Goal: Task Accomplishment & Management: Complete application form

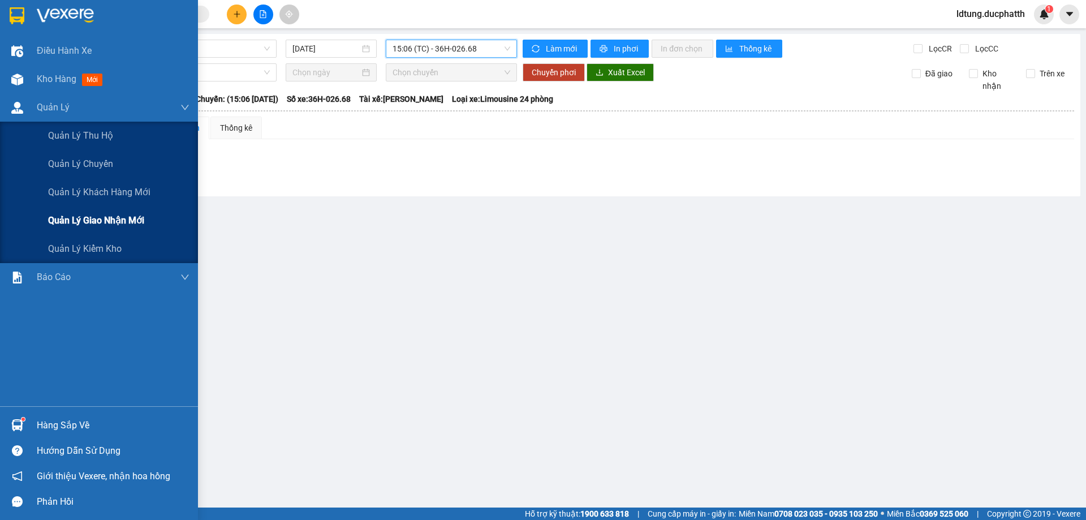
click at [94, 217] on span "Quản lý giao nhận mới" at bounding box center [96, 220] width 96 height 14
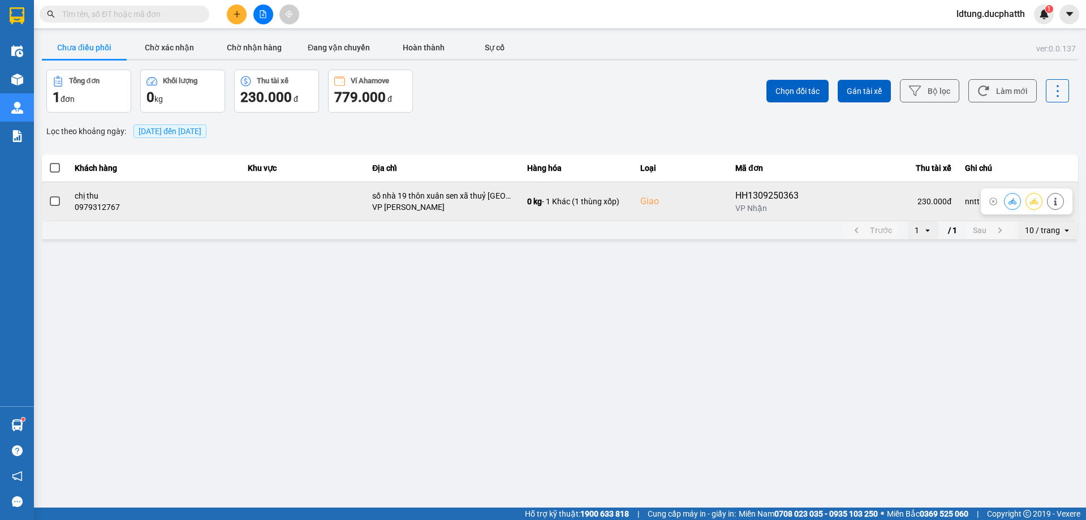
drag, startPoint x: 1070, startPoint y: 190, endPoint x: 1070, endPoint y: 197, distance: 7.4
drag, startPoint x: 1070, startPoint y: 197, endPoint x: 1065, endPoint y: 204, distance: 8.5
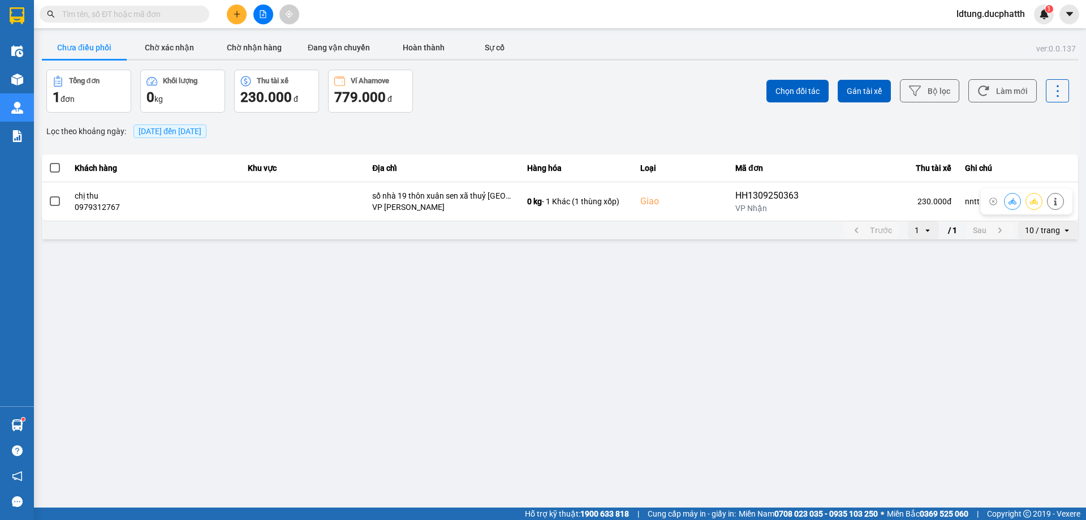
drag, startPoint x: 1065, startPoint y: 204, endPoint x: 1052, endPoint y: 201, distance: 13.3
click at [1052, 201] on icon at bounding box center [1055, 201] width 8 height 8
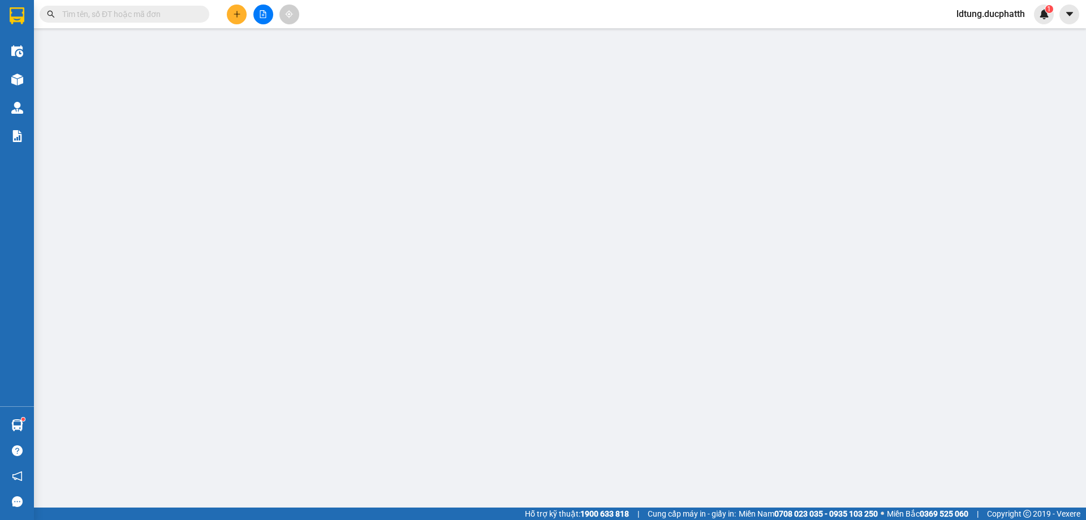
type input "0362464969"
type input "chị xuyến"
type input "0979312767"
type input "chị thu"
checkbox input "true"
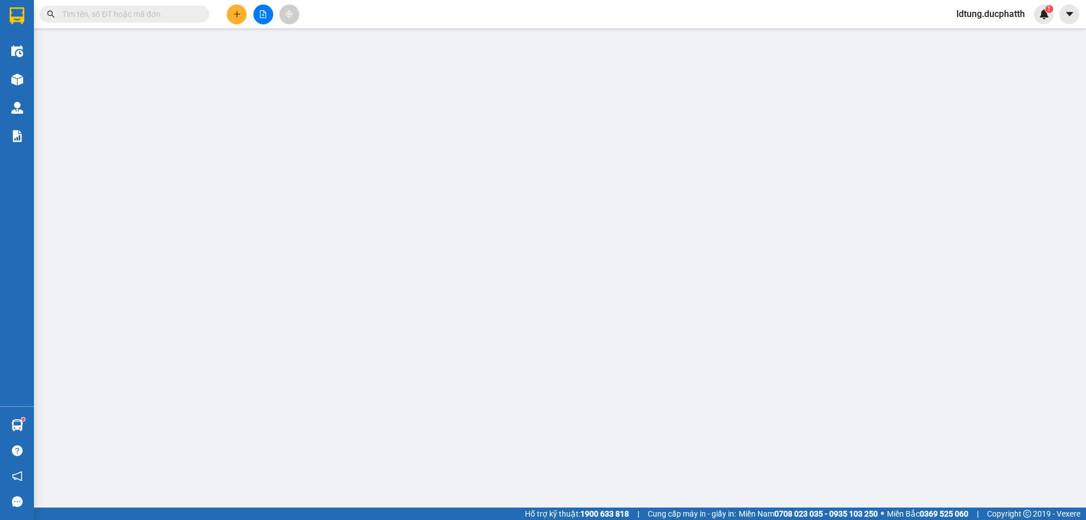
type input "số nhà 19 thôn xuân sen xã thuỷ [GEOGRAPHIC_DATA]"
type input "nntt"
type input "230.000"
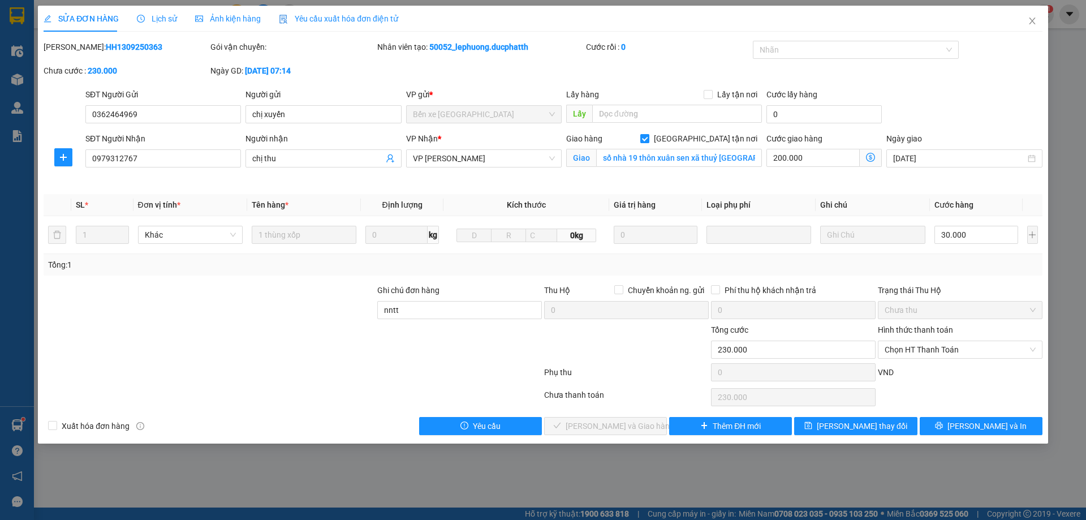
click at [648, 138] on input "[GEOGRAPHIC_DATA] tận nơi" at bounding box center [644, 138] width 8 height 8
checkbox input "false"
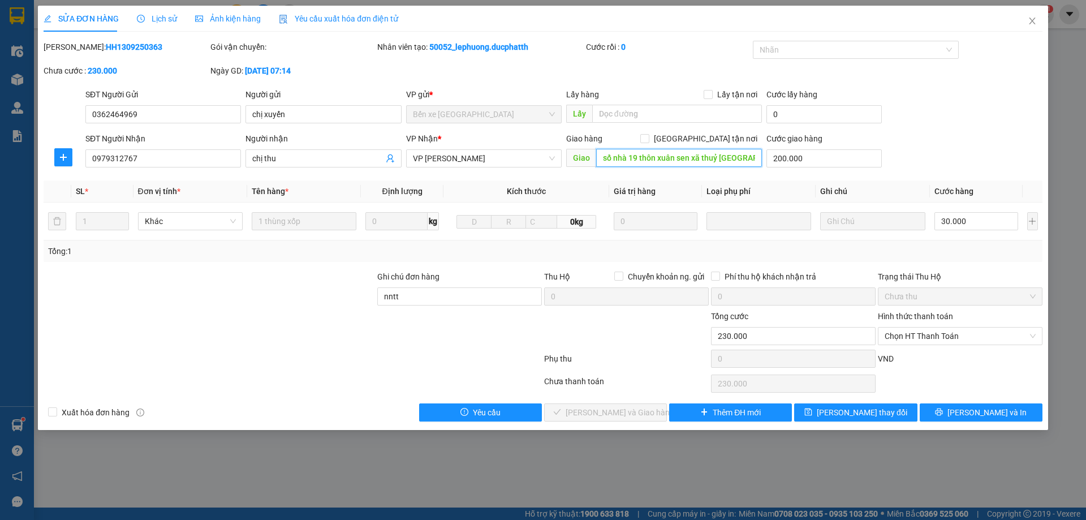
click at [755, 158] on input "số nhà 19 thôn xuân sen xã thuỷ [GEOGRAPHIC_DATA]" at bounding box center [679, 158] width 166 height 18
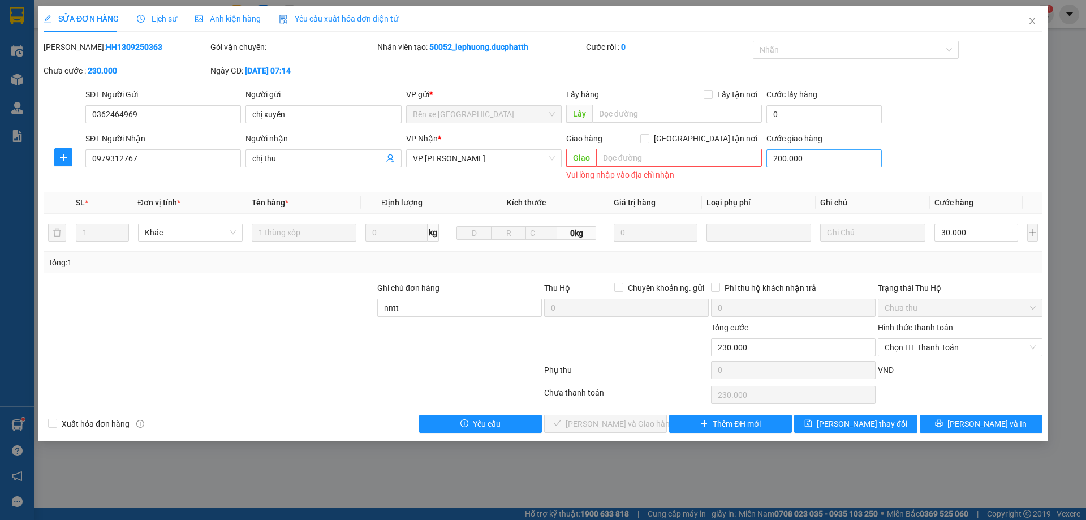
drag, startPoint x: 806, startPoint y: 170, endPoint x: 807, endPoint y: 164, distance: 5.8
click at [807, 168] on div "Cước giao hàng 200.000" at bounding box center [823, 152] width 115 height 40
click at [808, 162] on input "200.000" at bounding box center [823, 158] width 115 height 18
type input "30.000"
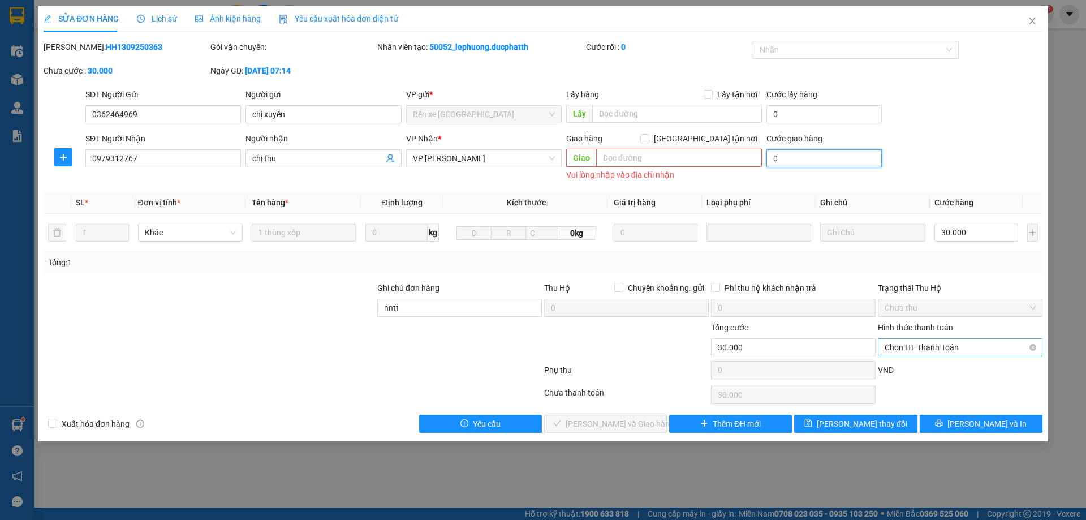
click at [935, 352] on span "Chọn HT Thanh Toán" at bounding box center [960, 347] width 151 height 17
type input "0"
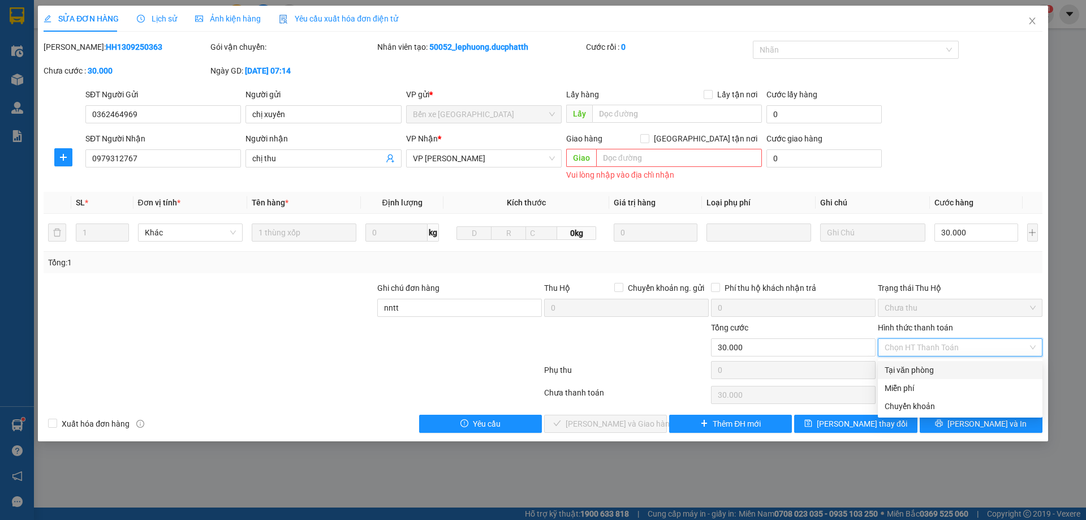
click at [927, 373] on div "Tại văn phòng" at bounding box center [960, 370] width 151 height 12
type input "0"
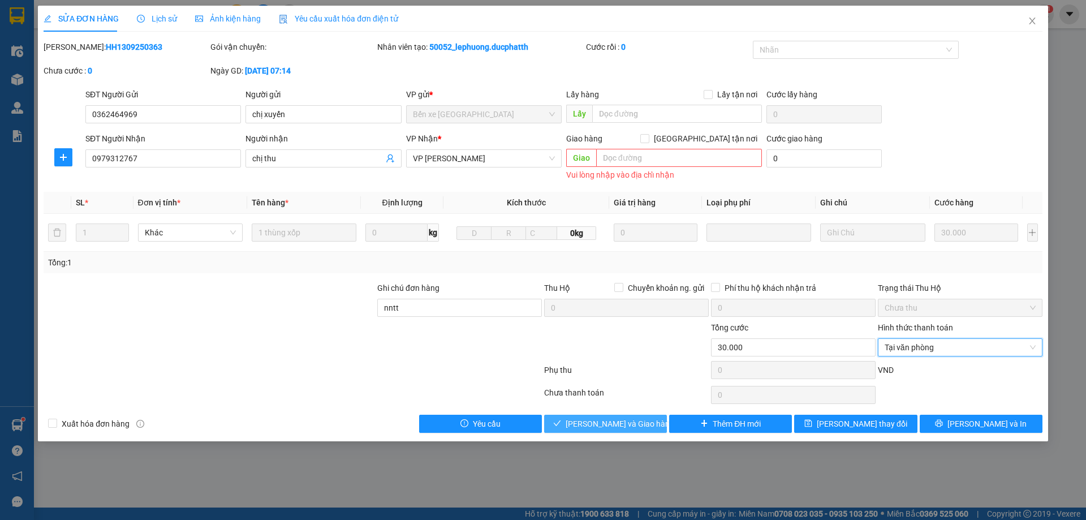
click at [613, 425] on span "[PERSON_NAME] và Giao hàng" at bounding box center [620, 423] width 109 height 12
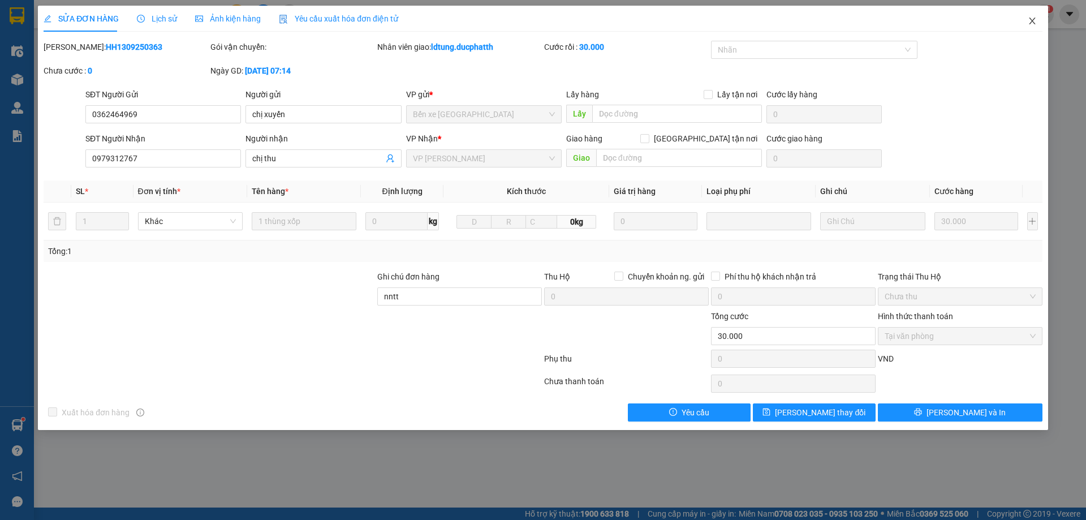
click at [1030, 13] on span "Close" at bounding box center [1032, 22] width 32 height 32
